Goal: Task Accomplishment & Management: Use online tool/utility

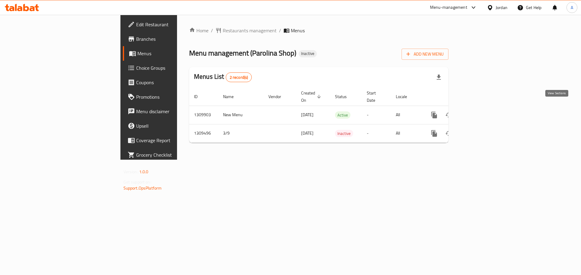
click at [480, 112] on icon "enhanced table" at bounding box center [477, 114] width 5 height 5
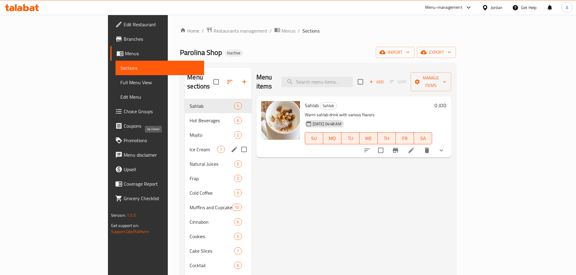
click at [190, 146] on span "Ice Cream" at bounding box center [204, 149] width 28 height 7
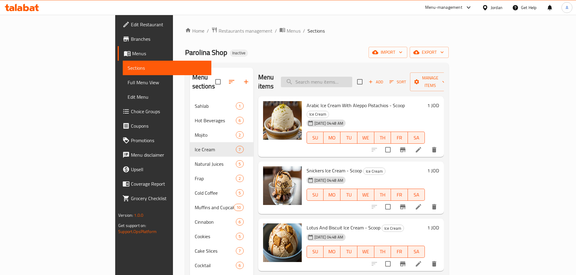
click at [351, 77] on input "search" at bounding box center [316, 82] width 71 height 11
paste input "Cinnabun"
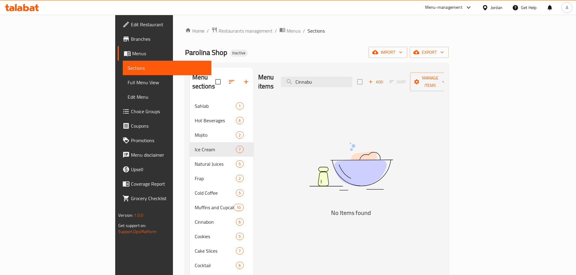
type input "Cinnabu"
click at [334, 38] on div "Home / Restaurants management / Menus / Sections Parolina Shop Inactive import …" at bounding box center [317, 187] width 264 height 321
click at [128, 80] on span "Full Menu View" at bounding box center [167, 82] width 79 height 7
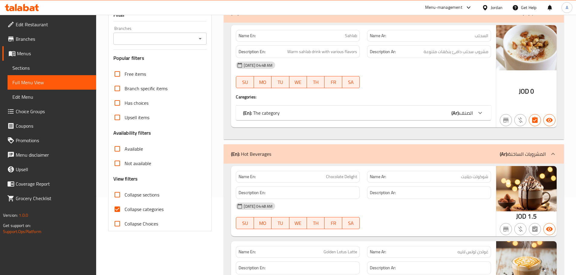
scroll to position [121, 0]
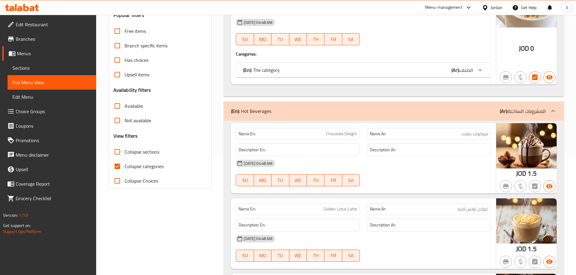
click at [125, 172] on label "Collapse categories" at bounding box center [137, 166] width 54 height 15
click at [125, 172] on input "Collapse categories" at bounding box center [117, 166] width 15 height 15
checkbox input "false"
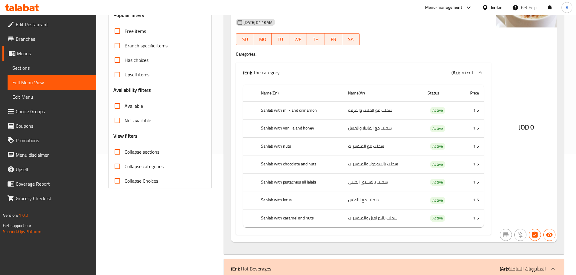
click at [122, 154] on input "Collapse sections" at bounding box center [117, 152] width 15 height 15
checkbox input "true"
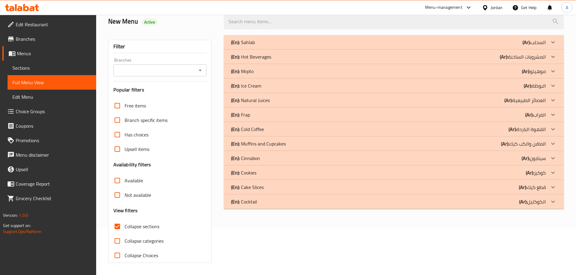
scroll to position [46, 0]
click at [267, 86] on div "(En): Ice Cream (Ar): البوظة" at bounding box center [388, 85] width 315 height 7
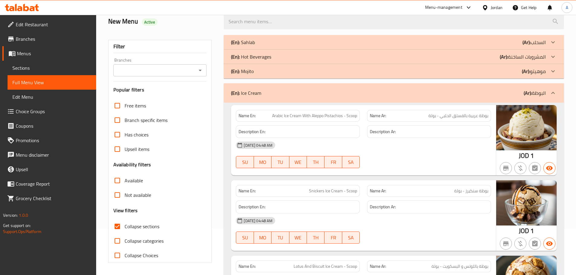
drag, startPoint x: 296, startPoint y: 116, endPoint x: 350, endPoint y: 121, distance: 54.4
click at [325, 117] on span "Arabic Ice Cream With Aleppo Pistachios - Scoop" at bounding box center [314, 116] width 85 height 6
click at [403, 143] on div "[DATE] 04:48 AM" at bounding box center [363, 145] width 262 height 15
drag, startPoint x: 468, startPoint y: 116, endPoint x: 454, endPoint y: 143, distance: 31.3
click at [461, 119] on span "بوظة عربية بالفستق الحلبي - بولة" at bounding box center [459, 116] width 60 height 6
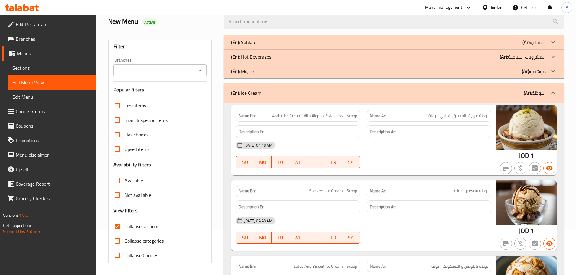
drag, startPoint x: 451, startPoint y: 146, endPoint x: 396, endPoint y: 177, distance: 63.1
click at [445, 150] on div "[DATE] 04:48 AM" at bounding box center [363, 145] width 262 height 15
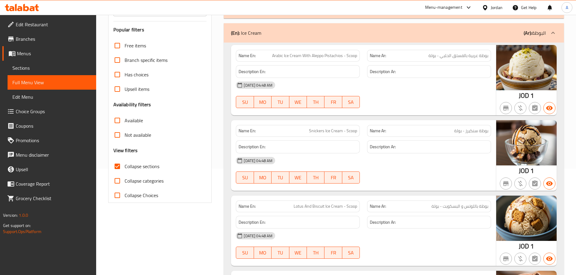
scroll to position [107, 0]
click at [346, 149] on div "Name En: Snickers Ice Cream - Scoop Name Ar: بوظة سنكيرز - بولة Description En:…" at bounding box center [363, 155] width 265 height 71
drag, startPoint x: 379, startPoint y: 175, endPoint x: 391, endPoint y: 180, distance: 13.2
click at [380, 176] on div "[DATE] 04:48 AM SU MO TU WE TH FR SA" at bounding box center [363, 170] width 262 height 34
drag, startPoint x: 278, startPoint y: 56, endPoint x: 302, endPoint y: 56, distance: 23.6
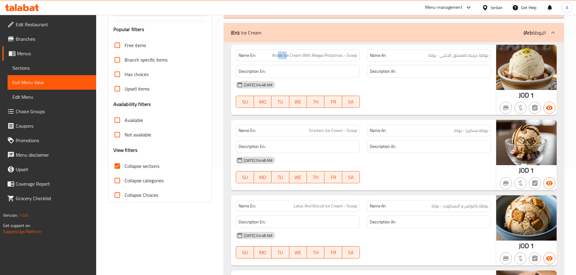
click at [291, 56] on span "Arabic Ice Cream With Aleppo Pistachios - Scoop" at bounding box center [314, 55] width 85 height 6
drag, startPoint x: 481, startPoint y: 55, endPoint x: 466, endPoint y: 55, distance: 15.4
click at [466, 55] on span "بوظة عربية بالفستق الحلبي - بولة" at bounding box center [459, 55] width 60 height 6
click at [448, 87] on div "[DATE] 04:48 AM" at bounding box center [363, 85] width 262 height 15
click at [295, 54] on span "Arabic Ice Cream With Aleppo Pistachios - Scoop" at bounding box center [314, 55] width 85 height 6
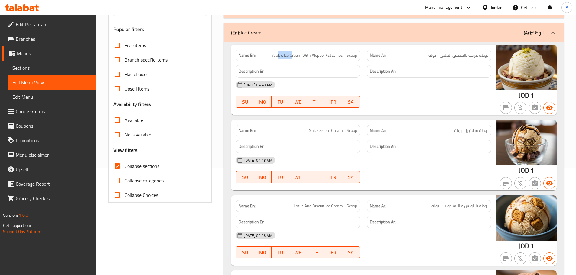
drag, startPoint x: 288, startPoint y: 54, endPoint x: 278, endPoint y: 54, distance: 10.9
click at [278, 54] on span "Arabic Ice Cream With Aleppo Pistachios - Scoop" at bounding box center [314, 55] width 85 height 6
drag, startPoint x: 323, startPoint y: 57, endPoint x: 348, endPoint y: 57, distance: 25.1
click at [342, 57] on span "Arabic Ice Cream With Aleppo Pistachios - Scoop" at bounding box center [314, 55] width 85 height 6
click at [392, 94] on div "[DATE] 04:48 AM SU MO TU WE TH FR SA" at bounding box center [363, 95] width 262 height 34
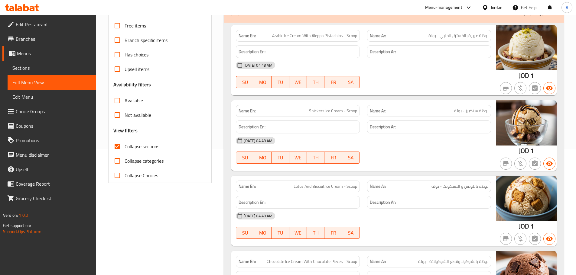
scroll to position [137, 0]
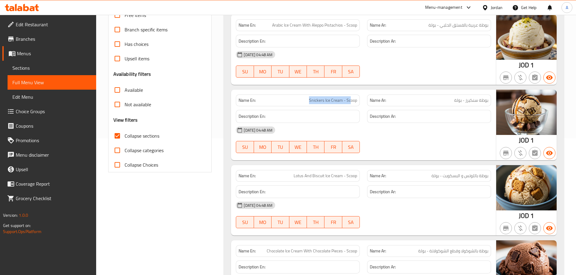
drag, startPoint x: 300, startPoint y: 100, endPoint x: 376, endPoint y: 112, distance: 76.8
click at [363, 104] on div "Name En: Snickers Ice Cream - Scoop" at bounding box center [297, 100] width 131 height 19
click at [419, 157] on div "Name En: Snickers Ice Cream - Scoop Name Ar: بوظة سنكيرز - بولة Description En:…" at bounding box center [363, 125] width 265 height 71
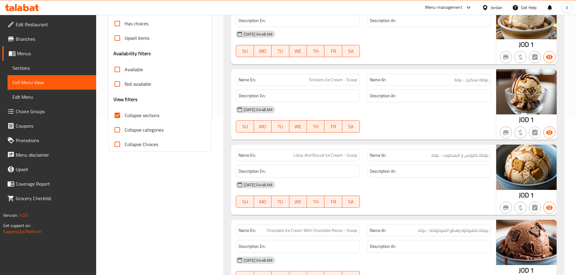
scroll to position [197, 0]
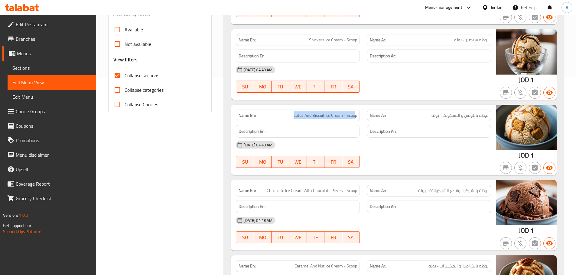
drag, startPoint x: 291, startPoint y: 113, endPoint x: 373, endPoint y: 126, distance: 83.2
click at [362, 119] on div "Name En: Lotus And Biscuit Ice Cream - Scoop" at bounding box center [297, 115] width 131 height 19
drag, startPoint x: 399, startPoint y: 155, endPoint x: 398, endPoint y: 159, distance: 3.7
click at [399, 157] on div "[DATE] 04:48 AM SU MO TU WE TH FR SA" at bounding box center [363, 155] width 262 height 34
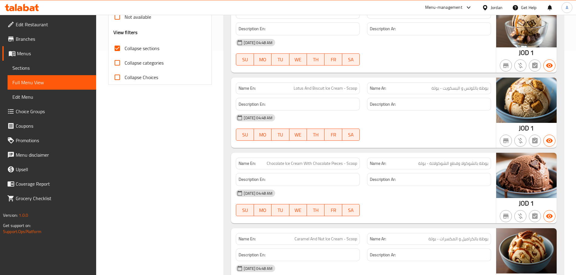
scroll to position [258, 0]
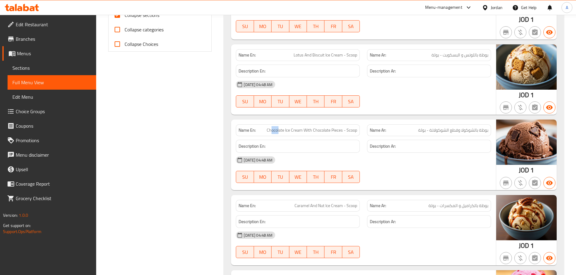
drag, startPoint x: 300, startPoint y: 129, endPoint x: 330, endPoint y: 142, distance: 33.1
click at [320, 133] on span "Chocolate Ice Cream With Chocolate Pieces - Scoop" at bounding box center [312, 130] width 90 height 6
drag, startPoint x: 474, startPoint y: 132, endPoint x: 431, endPoint y: 178, distance: 63.8
click at [442, 133] on span "بوظة بالشوكولا وقطع الشوكولاتة - بولة" at bounding box center [453, 130] width 70 height 6
click at [431, 178] on div "[DATE] 04:48 AM SU MO TU WE TH FR SA" at bounding box center [363, 170] width 262 height 34
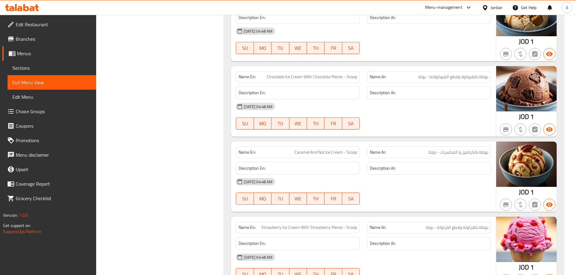
scroll to position [318, 0]
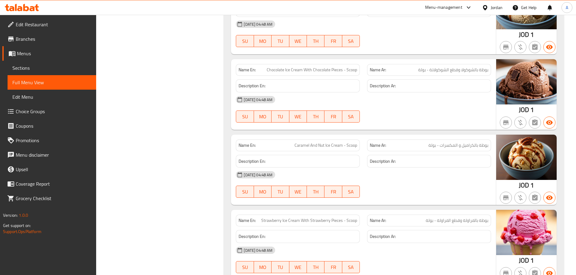
drag, startPoint x: 288, startPoint y: 146, endPoint x: 324, endPoint y: 150, distance: 35.9
click at [308, 146] on p "Name En: Caramel And Nut Ice Cream - Scoop" at bounding box center [298, 145] width 119 height 6
click at [372, 181] on div "[DATE] 04:48 AM" at bounding box center [363, 175] width 262 height 15
drag, startPoint x: 305, startPoint y: 137, endPoint x: 341, endPoint y: 164, distance: 45.2
click at [311, 143] on div "Name En: Caramel And Nut Ice Cream - Scoop" at bounding box center [297, 145] width 131 height 19
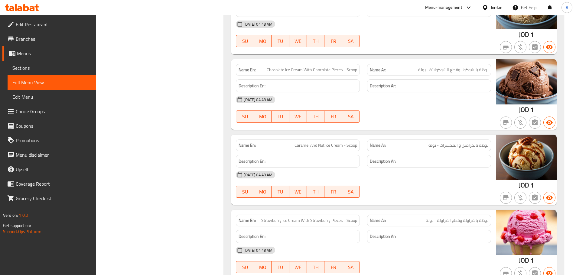
click at [299, 147] on span "Caramel And Nut Ice Cream - Scoop" at bounding box center [326, 145] width 63 height 6
click at [337, 147] on span "Caramel And Nut Ice Cream - Scoop" at bounding box center [326, 145] width 63 height 6
drag, startPoint x: 337, startPoint y: 147, endPoint x: 288, endPoint y: 147, distance: 48.7
click at [288, 147] on p "Name En: Caramel And Nut Ice Cream - Scoop" at bounding box center [298, 145] width 119 height 6
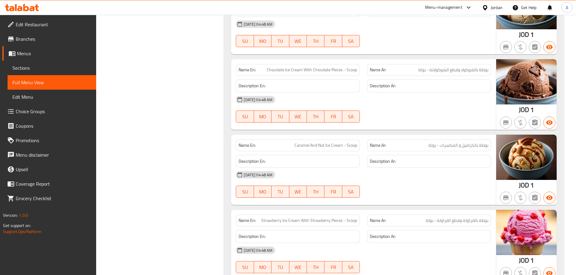
click at [418, 211] on div "Name Ar: بوظة بالفراولة وقطع الفراولة - بولة" at bounding box center [428, 220] width 131 height 19
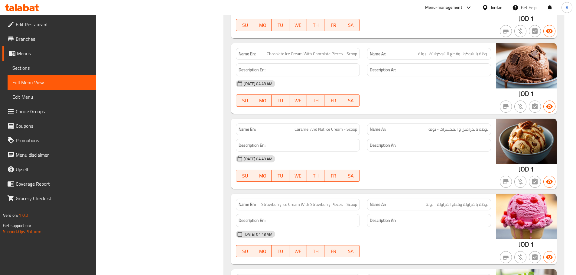
scroll to position [349, 0]
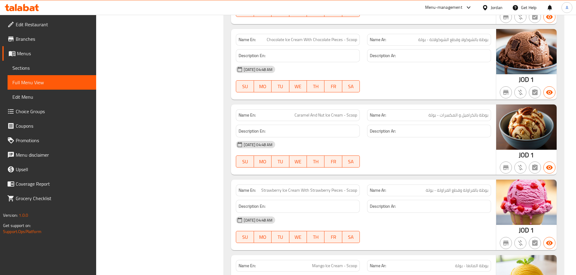
click at [270, 191] on span "Strawberry Ice Cream With Strawberry Pieces - Scoop" at bounding box center [309, 190] width 96 height 6
drag, startPoint x: 270, startPoint y: 191, endPoint x: 316, endPoint y: 192, distance: 46.3
click at [316, 192] on span "Strawberry Ice Cream With Strawberry Pieces - Scoop" at bounding box center [309, 190] width 96 height 6
click at [405, 214] on div "[DATE] 04:48 AM" at bounding box center [363, 220] width 262 height 15
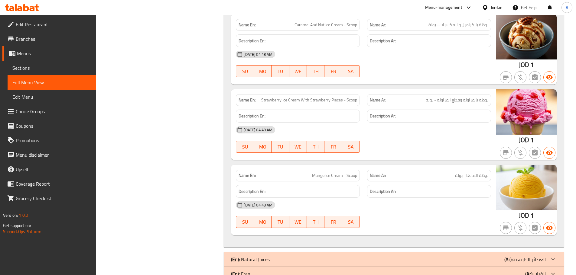
scroll to position [439, 0]
drag, startPoint x: 328, startPoint y: 181, endPoint x: 438, endPoint y: 228, distance: 120.6
click at [378, 193] on div "Description En: Description Ar:" at bounding box center [363, 191] width 262 height 20
click at [439, 229] on div at bounding box center [428, 227] width 131 height 7
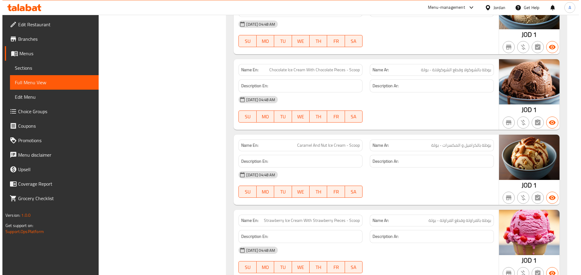
scroll to position [0, 0]
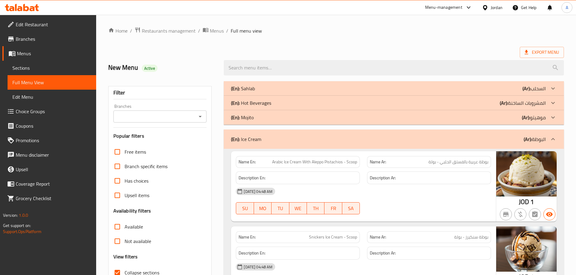
click at [309, 50] on div "Export Menu" at bounding box center [336, 52] width 456 height 11
click at [544, 53] on span "Export Menu" at bounding box center [542, 53] width 34 height 8
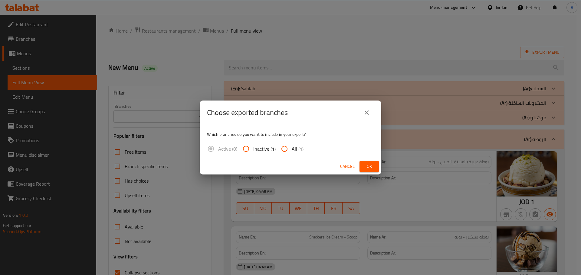
click at [285, 154] on input "All (1)" at bounding box center [284, 149] width 15 height 15
radio input "true"
drag, startPoint x: 370, startPoint y: 163, endPoint x: 360, endPoint y: 148, distance: 18.4
click at [371, 164] on span "Ok" at bounding box center [369, 167] width 10 height 8
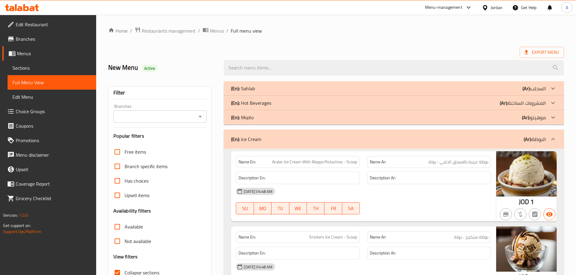
click at [47, 24] on span "Edit Restaurant" at bounding box center [54, 24] width 76 height 7
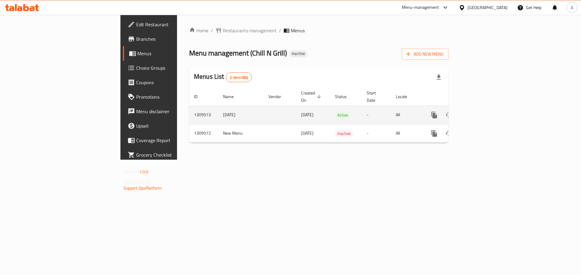
click at [490, 106] on td "enhanced table" at bounding box center [456, 115] width 68 height 18
click at [481, 112] on icon "enhanced table" at bounding box center [477, 115] width 7 height 7
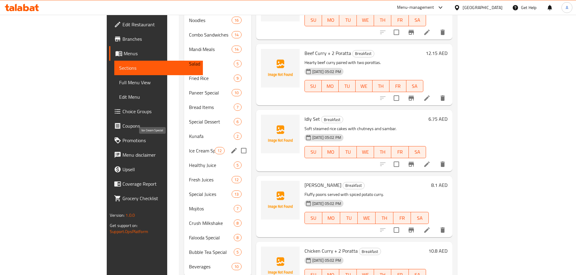
scroll to position [458, 0]
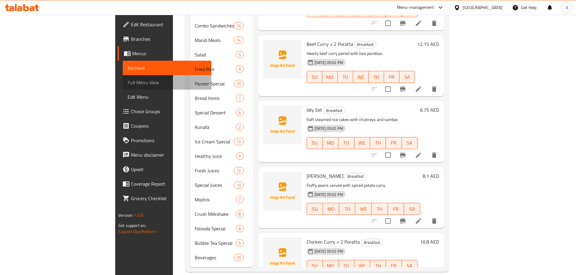
click at [128, 81] on span "Full Menu View" at bounding box center [167, 82] width 79 height 7
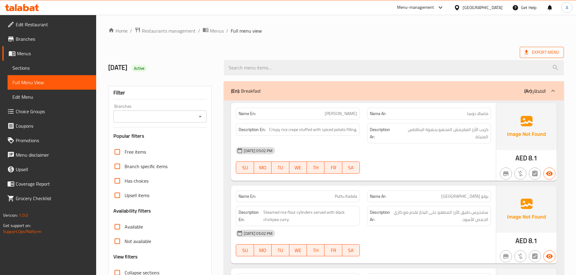
click at [543, 51] on span "Export Menu" at bounding box center [542, 53] width 34 height 8
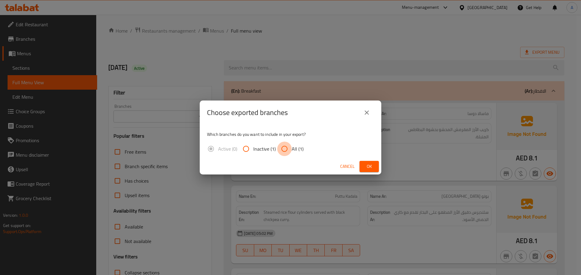
click at [283, 146] on input "All (1)" at bounding box center [284, 149] width 15 height 15
radio input "true"
click at [371, 170] on span "Ok" at bounding box center [369, 167] width 10 height 8
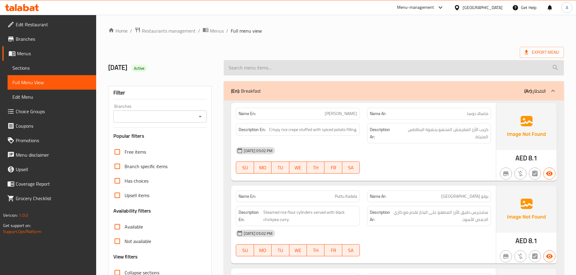
click at [358, 66] on input "search" at bounding box center [394, 67] width 340 height 15
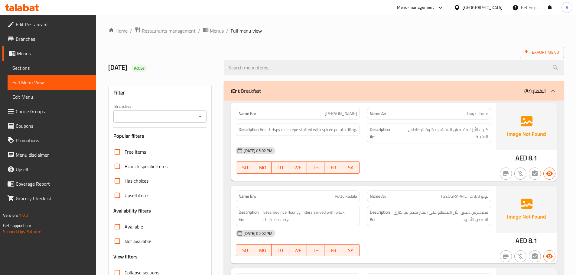
click at [370, 52] on div "Export Menu" at bounding box center [336, 52] width 456 height 11
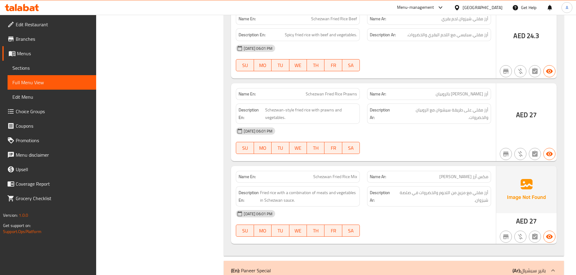
drag, startPoint x: 343, startPoint y: 161, endPoint x: 351, endPoint y: 161, distance: 8.2
copy span "Paneer Palak"
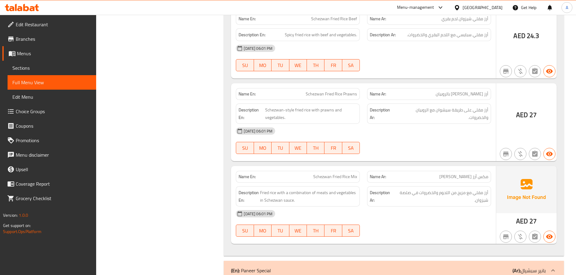
drag, startPoint x: 439, startPoint y: 85, endPoint x: 491, endPoint y: 133, distance: 70.4
click at [439, 207] on div "03-09-2025 06:01 PM" at bounding box center [363, 214] width 262 height 15
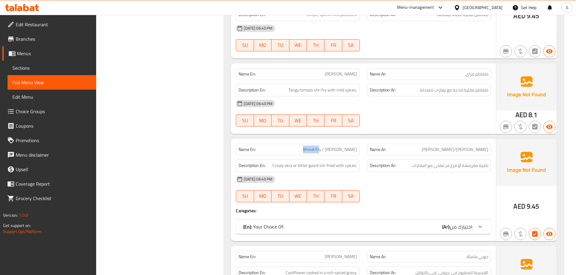
drag, startPoint x: 383, startPoint y: 136, endPoint x: 420, endPoint y: 169, distance: 49.0
click at [417, 159] on div "Name En: Bhindi Fry / Karela Fry Name Ar: بهيندي فراي/كيرالا فراي Description E…" at bounding box center [363, 190] width 265 height 103
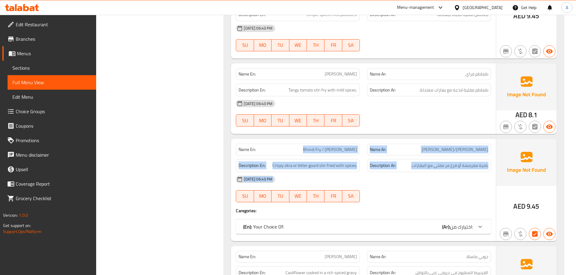
click at [420, 199] on div at bounding box center [428, 202] width 131 height 7
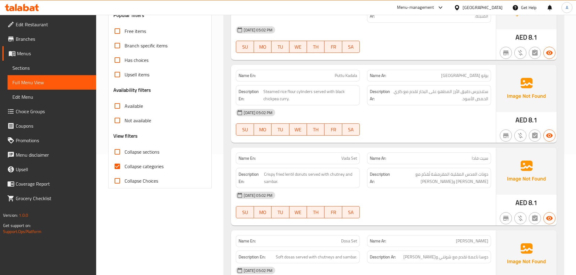
click at [117, 167] on input "Collapse categories" at bounding box center [117, 166] width 15 height 15
checkbox input "false"
click at [355, 13] on span "Crispy rice crepe stuffed with spiced potato filling." at bounding box center [313, 9] width 88 height 8
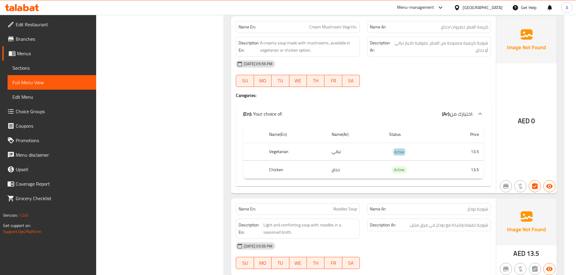
scroll to position [0, 0]
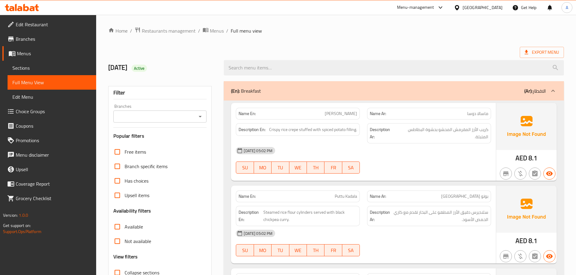
click at [344, 49] on div "Export Menu" at bounding box center [336, 52] width 456 height 11
click at [123, 68] on h2 "3/9/2025 Active" at bounding box center [162, 67] width 109 height 9
drag, startPoint x: 123, startPoint y: 68, endPoint x: 162, endPoint y: 67, distance: 38.7
click at [161, 67] on h2 "3/9/2025 Active" at bounding box center [162, 67] width 109 height 9
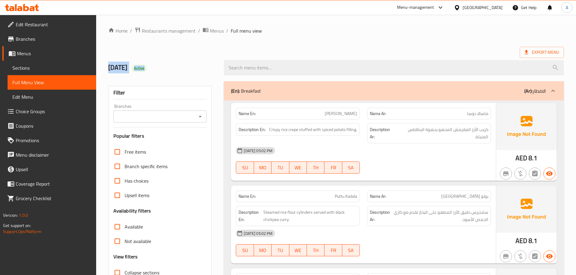
click at [165, 67] on h2 "3/9/2025 Active" at bounding box center [162, 67] width 109 height 9
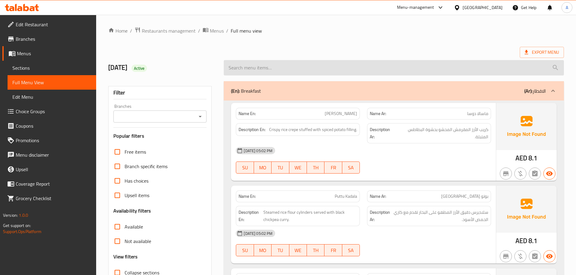
drag, startPoint x: 274, startPoint y: 41, endPoint x: 317, endPoint y: 60, distance: 47.2
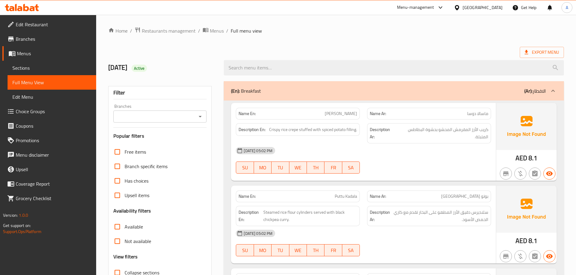
click at [113, 71] on h2 "3/9/2025 Active" at bounding box center [162, 67] width 109 height 9
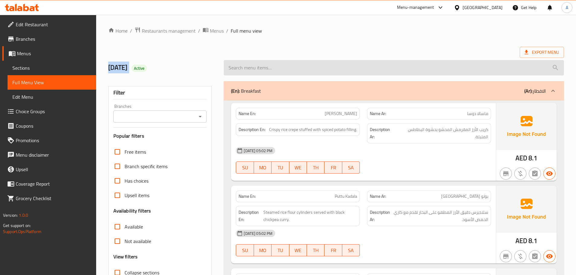
drag, startPoint x: 113, startPoint y: 71, endPoint x: 330, endPoint y: 75, distance: 216.6
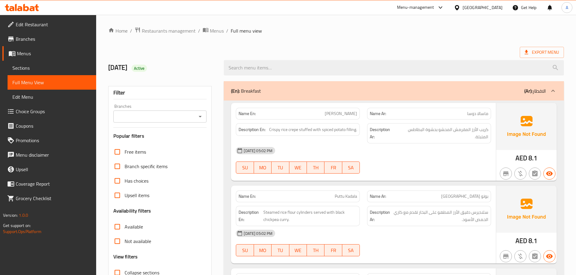
click at [120, 70] on h2 "3/9/2025 Active" at bounding box center [162, 67] width 109 height 9
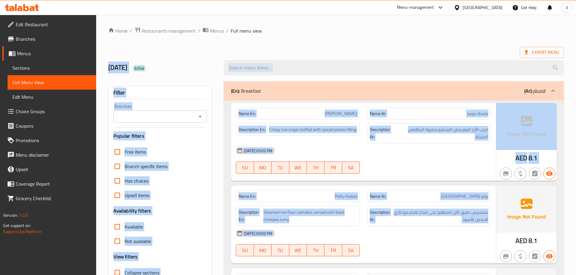
drag, startPoint x: 120, startPoint y: 70, endPoint x: 371, endPoint y: 222, distance: 293.0
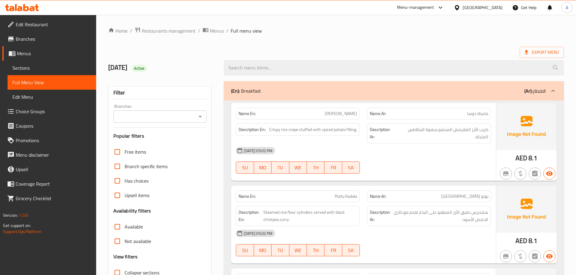
click at [359, 53] on div "Export Menu" at bounding box center [336, 52] width 456 height 11
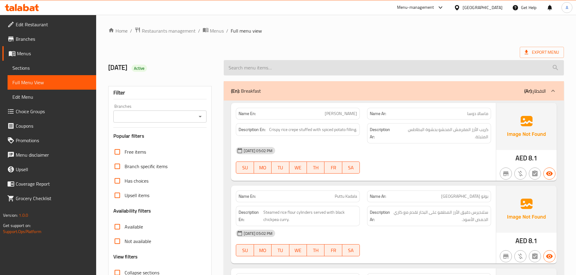
drag, startPoint x: 302, startPoint y: 45, endPoint x: 288, endPoint y: 61, distance: 21.3
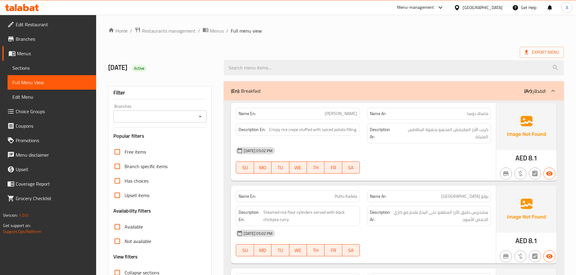
click at [302, 51] on div "Export Menu" at bounding box center [336, 52] width 456 height 11
click at [118, 68] on h2 "3/9/2025 Active" at bounding box center [162, 67] width 109 height 9
drag, startPoint x: 118, startPoint y: 68, endPoint x: 177, endPoint y: 62, distance: 59.5
click at [177, 62] on div "3/9/2025 Active" at bounding box center [163, 67] width 116 height 27
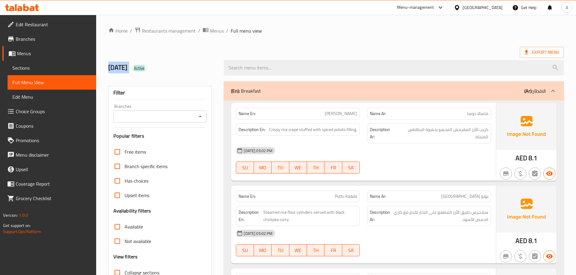
click at [177, 62] on div "3/9/2025 Active" at bounding box center [163, 67] width 116 height 27
click at [331, 48] on div "Export Menu" at bounding box center [336, 52] width 456 height 11
click at [328, 50] on div "Export Menu" at bounding box center [336, 52] width 456 height 11
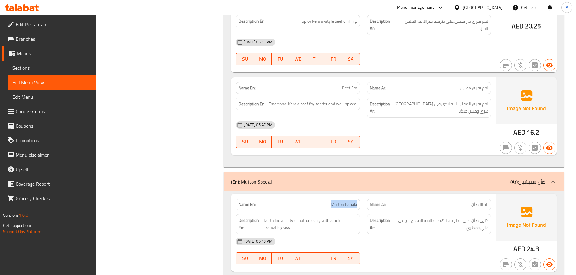
click at [336, 202] on span "Mutton Patiala" at bounding box center [344, 205] width 26 height 6
drag, startPoint x: 336, startPoint y: 161, endPoint x: 352, endPoint y: 161, distance: 16.3
click at [352, 202] on span "Mutton Patiala" at bounding box center [344, 205] width 26 height 6
copy span "Mutton Patiala"
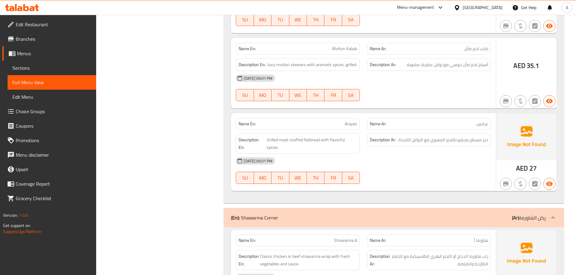
scroll to position [27610, 0]
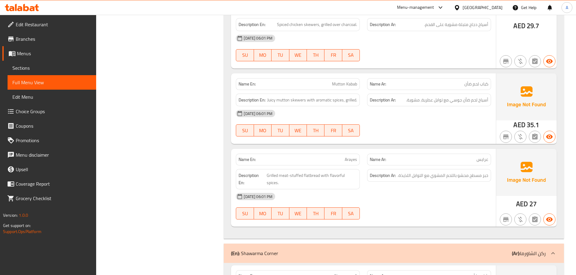
scroll to position [27857, 0]
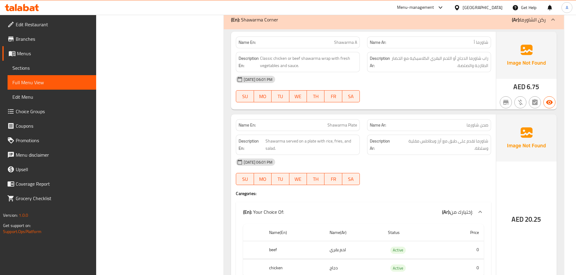
scroll to position [27736, 0]
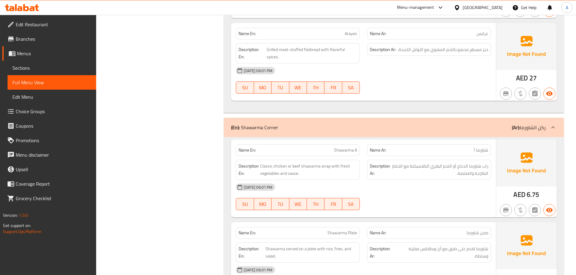
click at [367, 140] on div "Name En: Shawarma A Name Ar: شاورما أ Description En: Classic chicken or beef s…" at bounding box center [363, 179] width 265 height 78
click at [426, 180] on div "03-09-2025 06:01 PM" at bounding box center [363, 187] width 262 height 15
click at [456, 163] on span "راب شاورما الدجاج أو اللحم البقري الكلاسيكية مع الخضار الطازجة والصلصة." at bounding box center [439, 170] width 97 height 15
drag, startPoint x: 456, startPoint y: 56, endPoint x: 443, endPoint y: 83, distance: 29.9
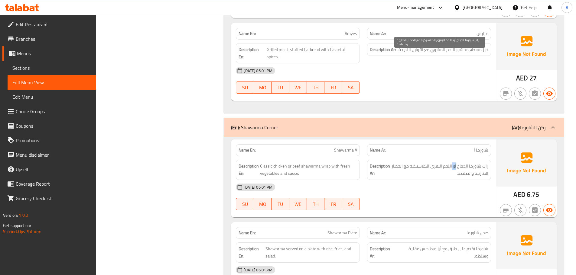
click at [454, 163] on span "راب شاورما الدجاج أو اللحم البقري الكلاسيكية مع الخضار الطازجة والصلصة." at bounding box center [439, 170] width 97 height 15
drag, startPoint x: 443, startPoint y: 84, endPoint x: 430, endPoint y: 91, distance: 14.6
click at [443, 180] on div "03-09-2025 06:01 PM" at bounding box center [363, 187] width 262 height 15
click at [421, 180] on div "03-09-2025 06:01 PM" at bounding box center [363, 187] width 262 height 15
click at [392, 263] on div "03-09-2025 06:01 PM SU MO TU WE TH FR SA" at bounding box center [363, 280] width 262 height 34
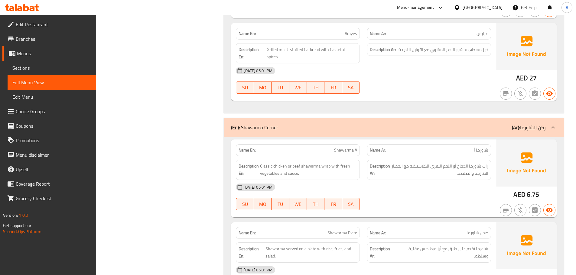
click at [434, 163] on span "راب شاورما الدجاج أو اللحم البقري الكلاسيكية مع الخضار الطازجة والصلصة." at bounding box center [439, 170] width 97 height 15
